Goal: Book appointment/travel/reservation

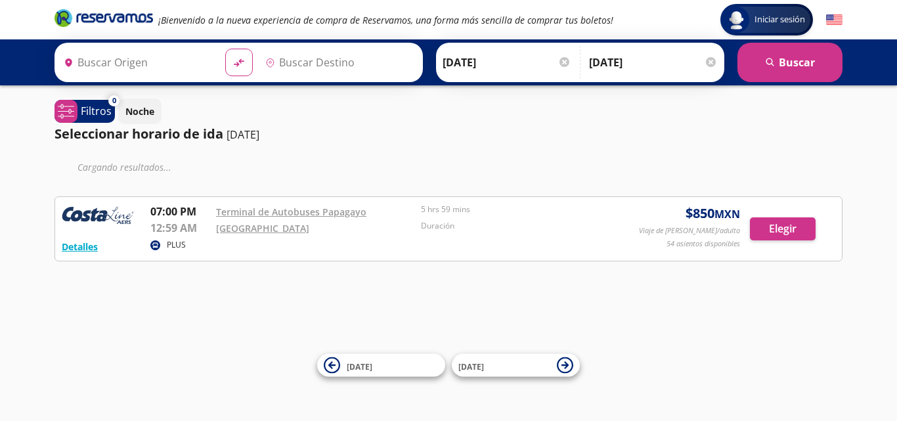
type input "Acapulco, [GEOGRAPHIC_DATA]"
type input "[GEOGRAPHIC_DATA], [GEOGRAPHIC_DATA]"
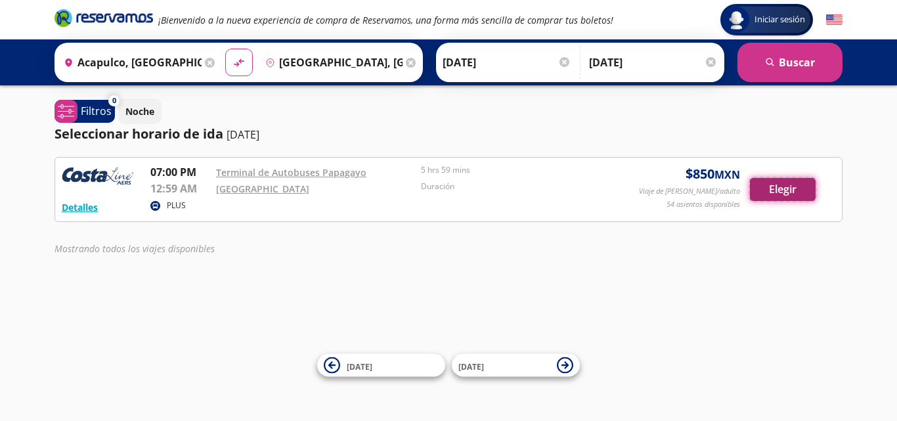
click at [773, 183] on button "Elegir" at bounding box center [783, 189] width 66 height 23
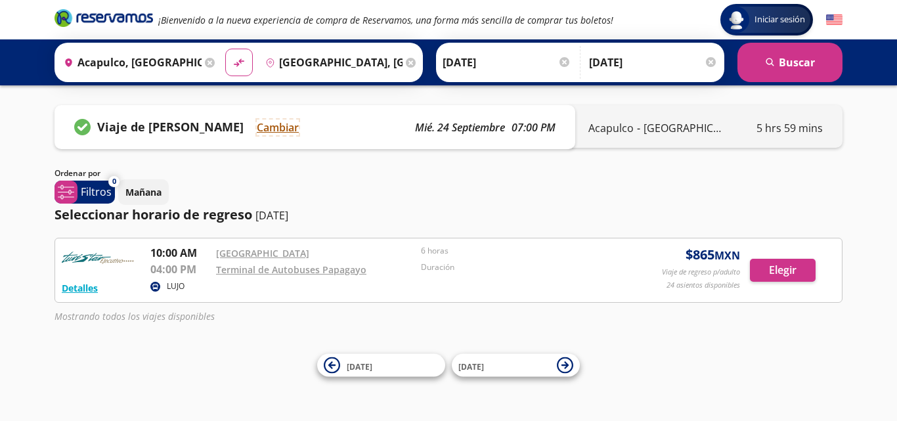
click at [287, 127] on button "Cambiar" at bounding box center [278, 127] width 42 height 16
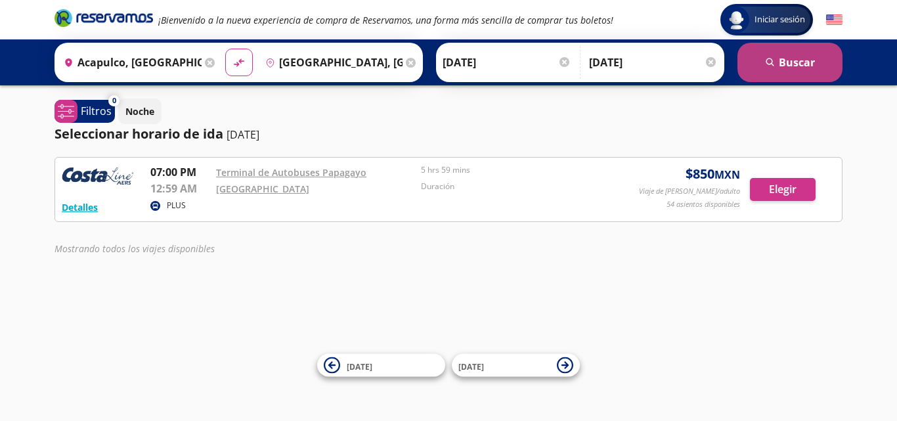
click at [796, 67] on button "search Buscar" at bounding box center [789, 62] width 105 height 39
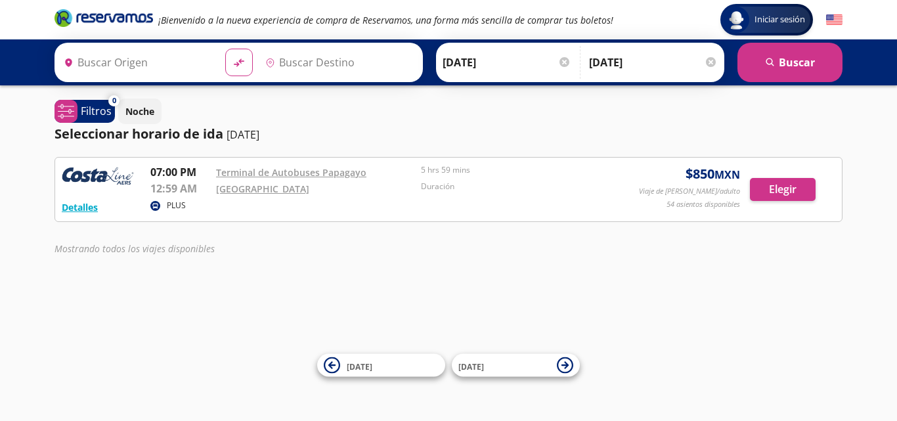
type input "Acapulco, [GEOGRAPHIC_DATA]"
type input "[GEOGRAPHIC_DATA], [GEOGRAPHIC_DATA]"
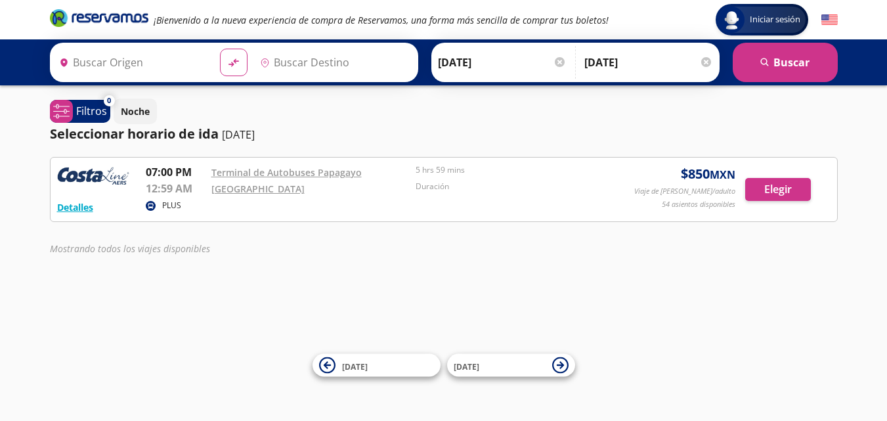
type input "Acapulco, [GEOGRAPHIC_DATA]"
type input "[GEOGRAPHIC_DATA], [GEOGRAPHIC_DATA]"
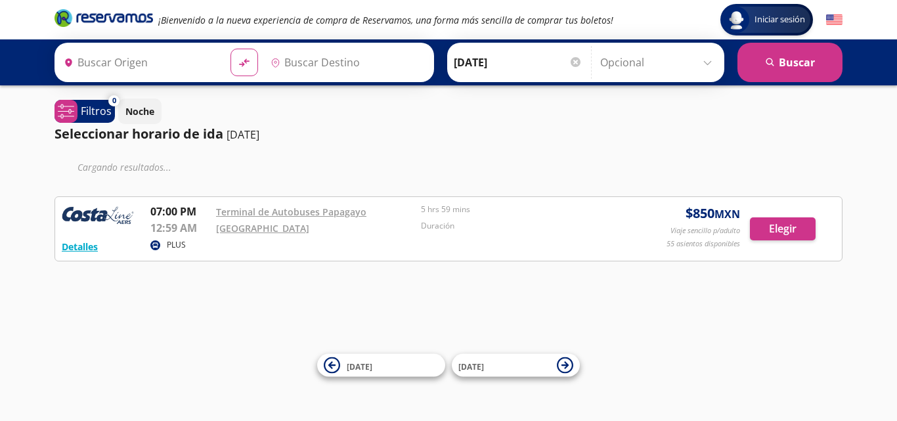
type input "Acapulco, [GEOGRAPHIC_DATA]"
type input "[GEOGRAPHIC_DATA], [GEOGRAPHIC_DATA]"
